Goal: Task Accomplishment & Management: Use online tool/utility

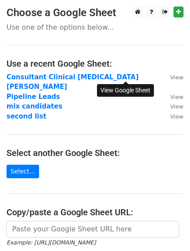
click at [171, 78] on small "View" at bounding box center [177, 77] width 13 height 7
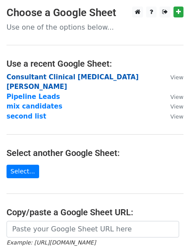
click at [57, 75] on strong "Consultant Clinical psychologist Mo" at bounding box center [73, 82] width 132 height 18
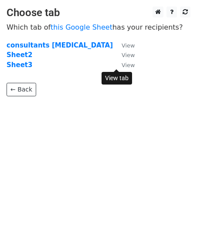
click at [122, 65] on small "View" at bounding box center [128, 65] width 13 height 7
click at [16, 68] on strong "Sheet3" at bounding box center [20, 65] width 26 height 8
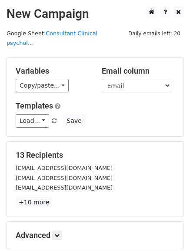
scroll to position [88, 0]
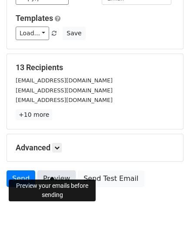
click at [52, 170] on link "Preview" at bounding box center [56, 178] width 38 height 17
click at [53, 170] on link "Preview" at bounding box center [56, 178] width 38 height 17
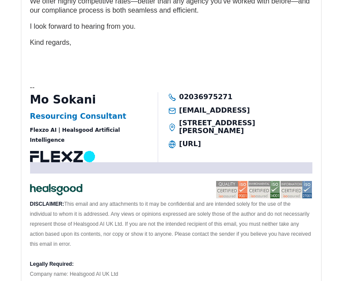
scroll to position [668, 0]
